Goal: Task Accomplishment & Management: Manage account settings

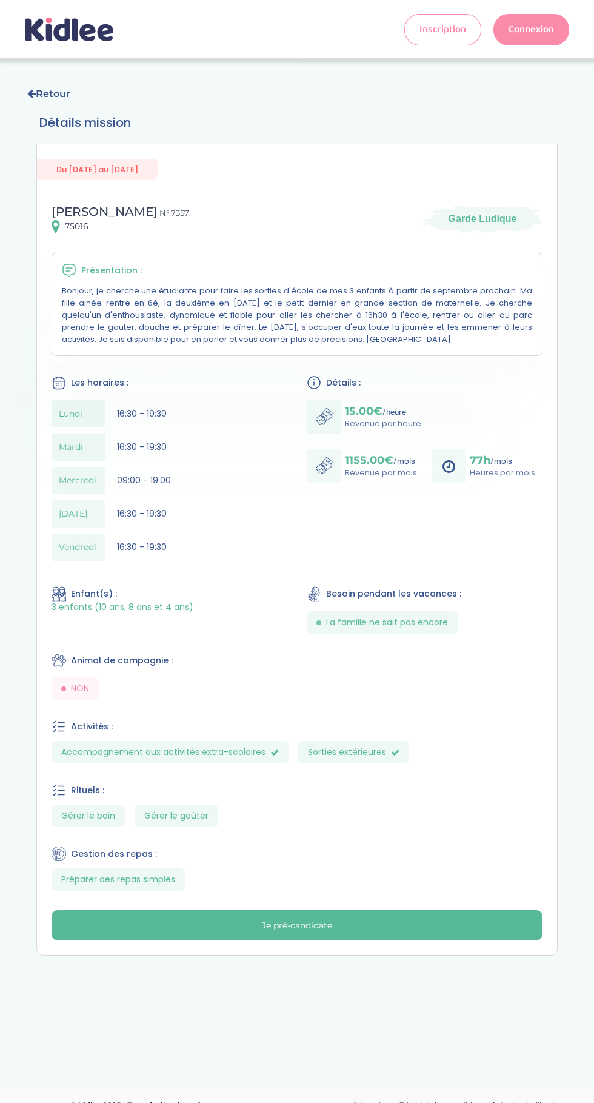
click at [531, 22] on link "Connexion" at bounding box center [532, 30] width 76 height 32
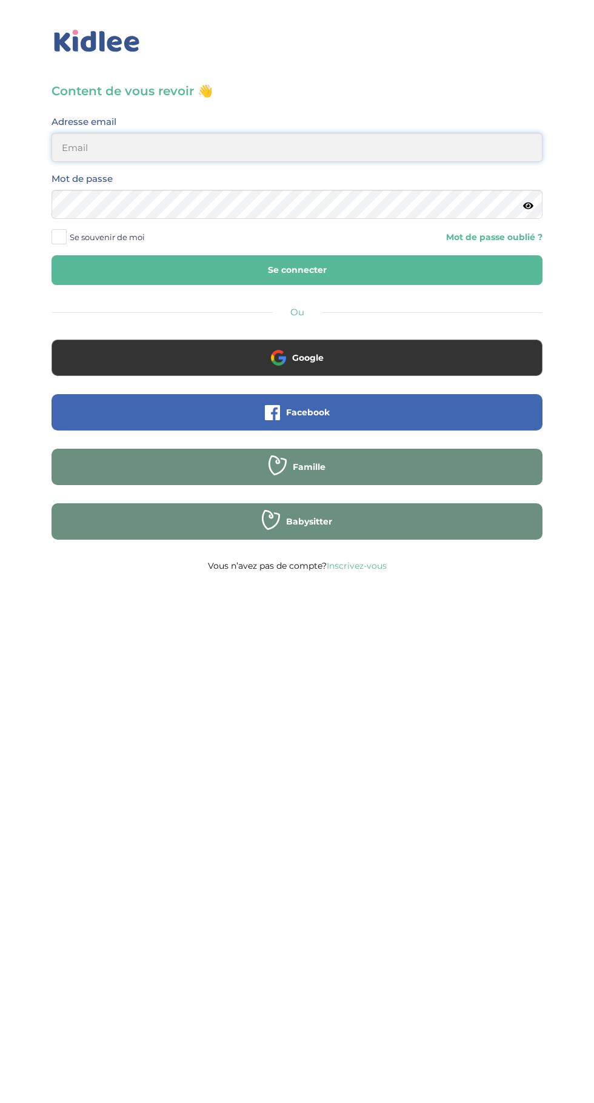
click at [415, 144] on input "email" at bounding box center [297, 147] width 491 height 29
type input "mohagahlouz@gmail.com"
click at [52, 255] on button "Se connecter" at bounding box center [297, 270] width 491 height 30
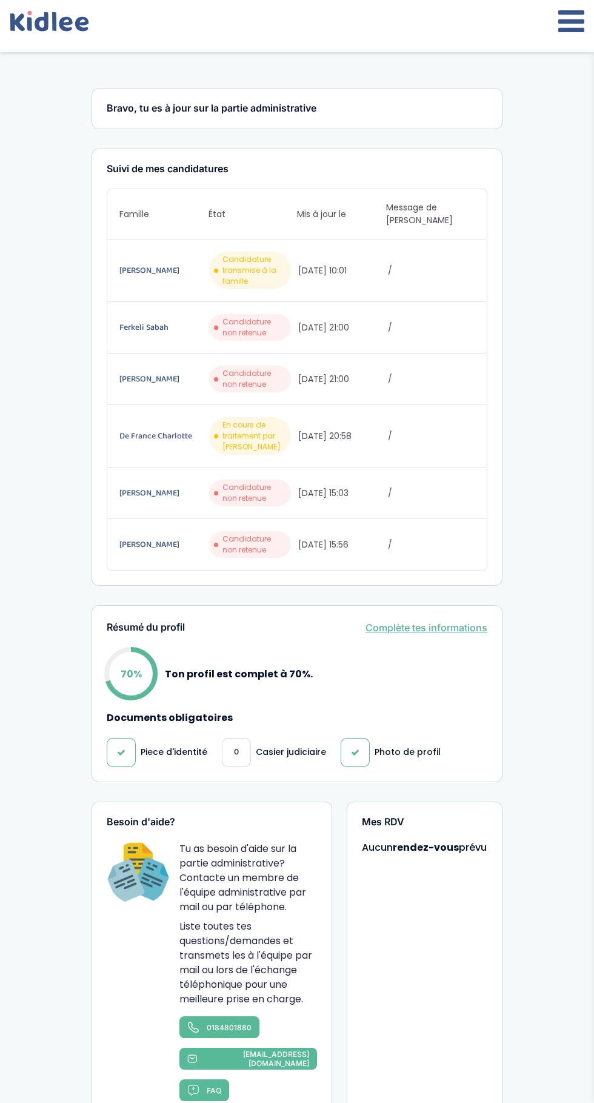
click at [541, 33] on div at bounding box center [297, 26] width 594 height 52
click at [559, 17] on icon at bounding box center [571, 21] width 26 height 30
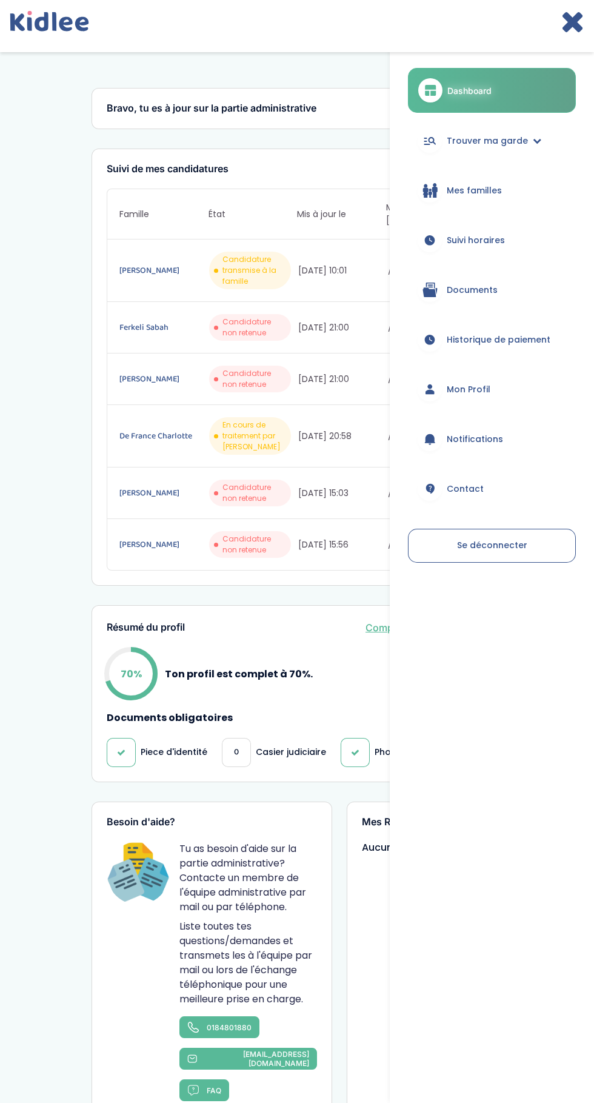
click at [489, 184] on span "Mes familles" at bounding box center [474, 190] width 55 height 13
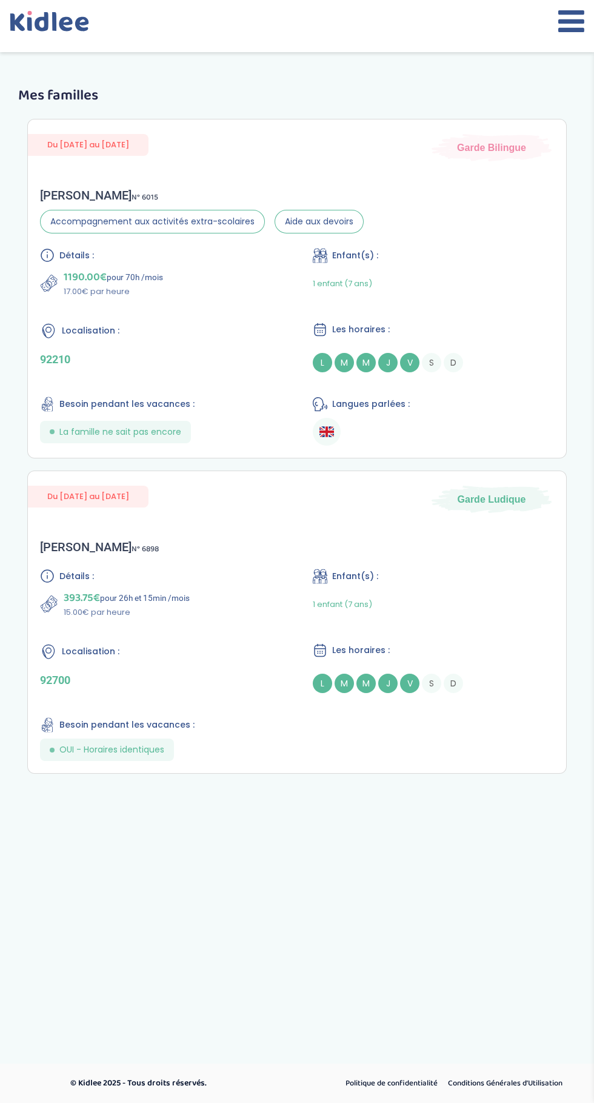
click at [537, 35] on div at bounding box center [297, 26] width 594 height 52
click at [561, 21] on icon at bounding box center [571, 21] width 26 height 30
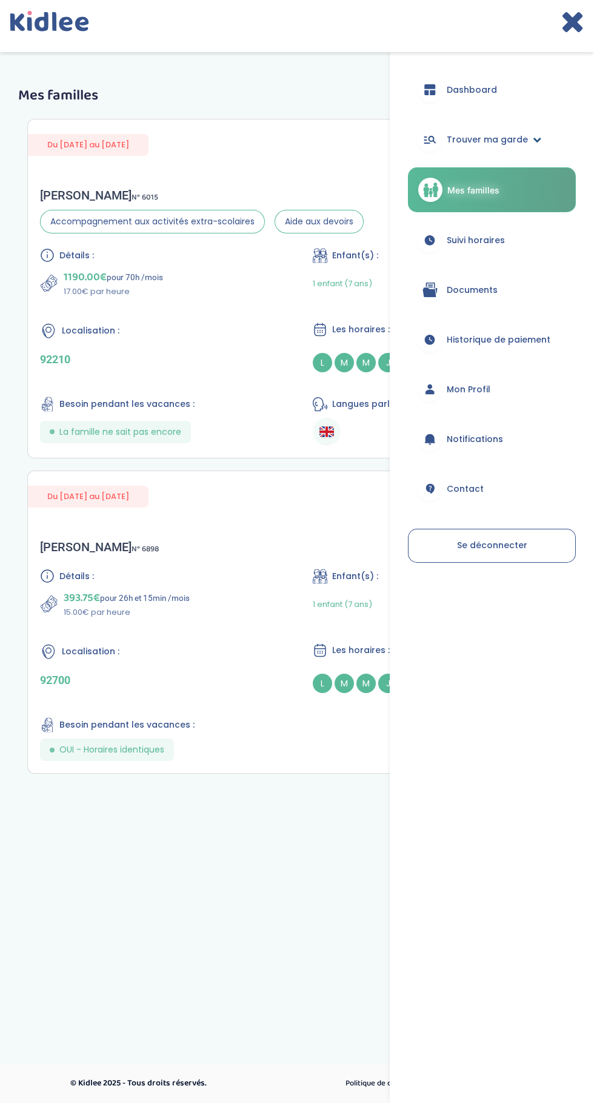
click at [511, 135] on span "Trouver ma garde" at bounding box center [487, 139] width 81 height 13
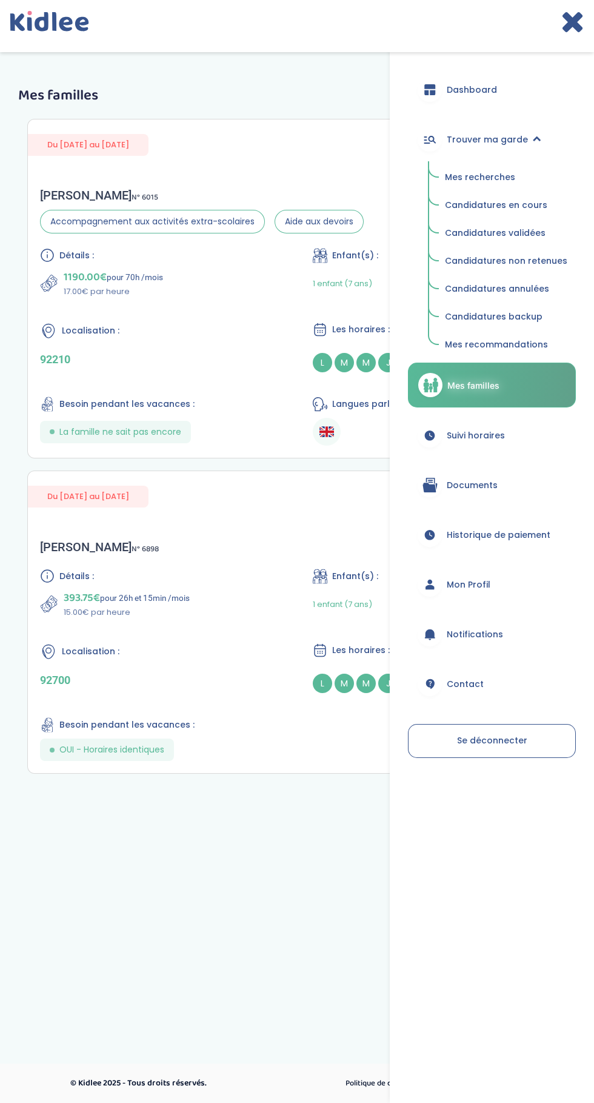
click at [506, 345] on span "Mes recommandations" at bounding box center [496, 344] width 103 height 12
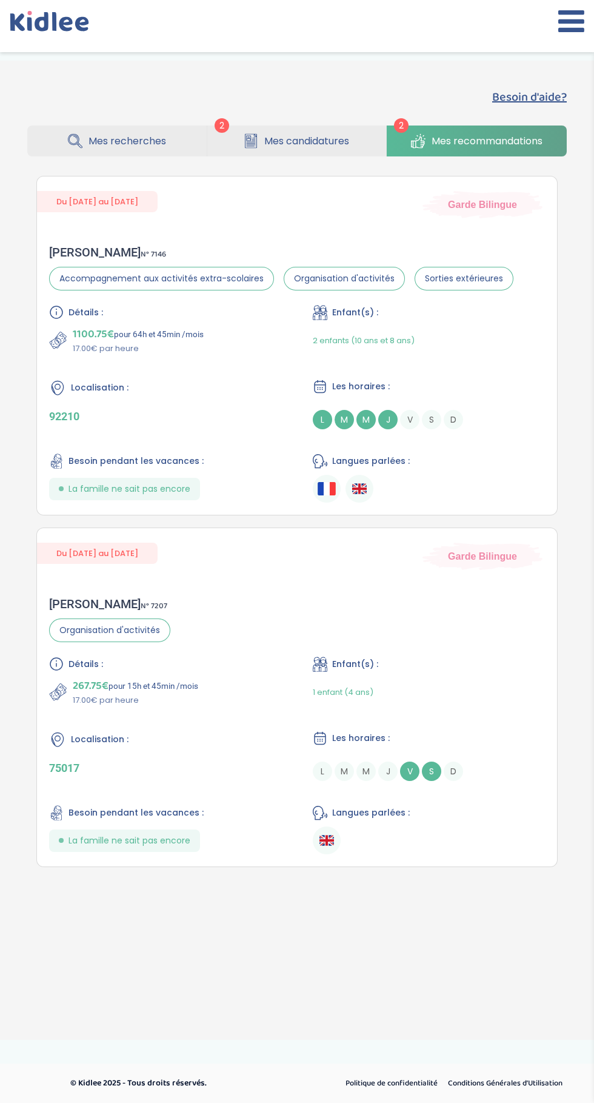
click at [300, 140] on span "Mes candidatures" at bounding box center [306, 140] width 85 height 15
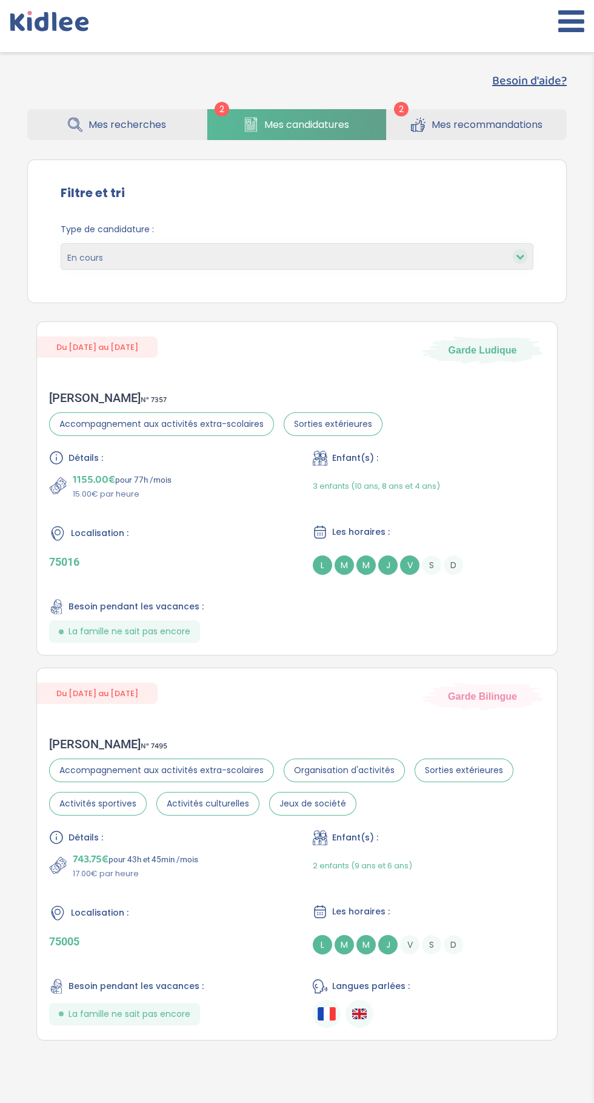
scroll to position [18, 0]
click at [235, 551] on div "Localisation : 75016" at bounding box center [165, 548] width 232 height 50
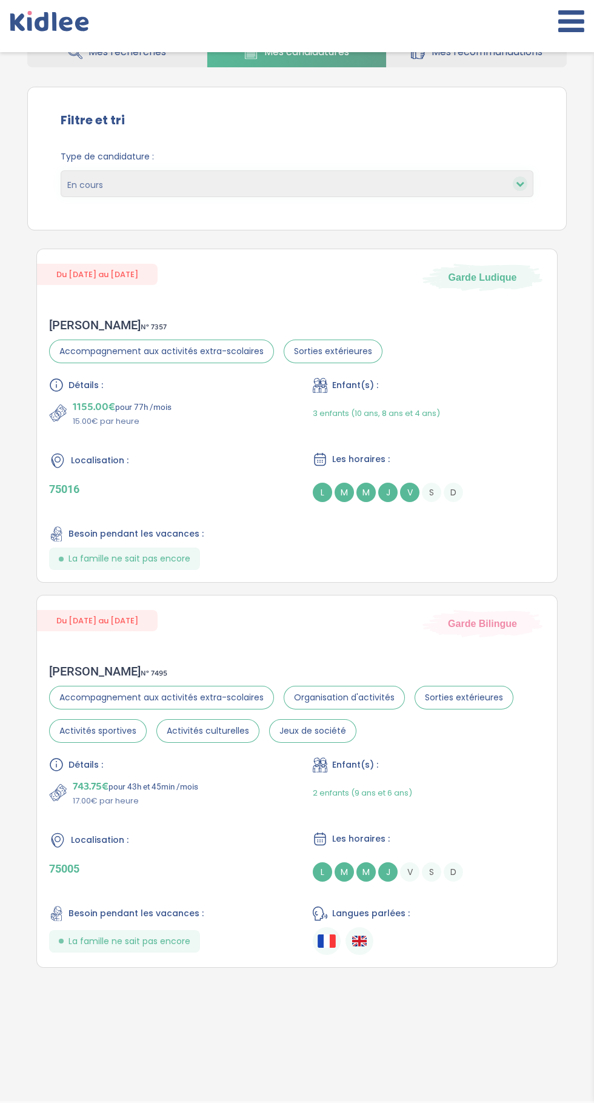
scroll to position [110, 0]
